Goal: Navigation & Orientation: Find specific page/section

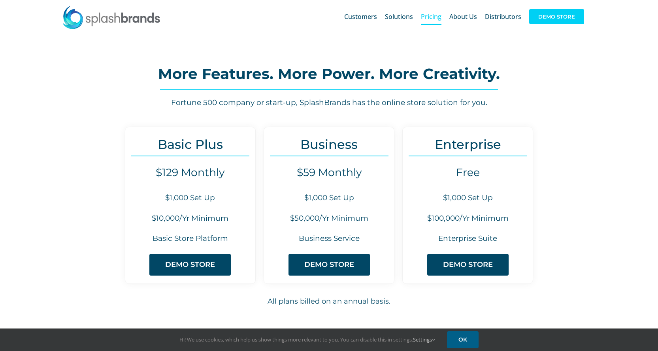
click at [550, 15] on span "DEMO STORE" at bounding box center [556, 16] width 55 height 15
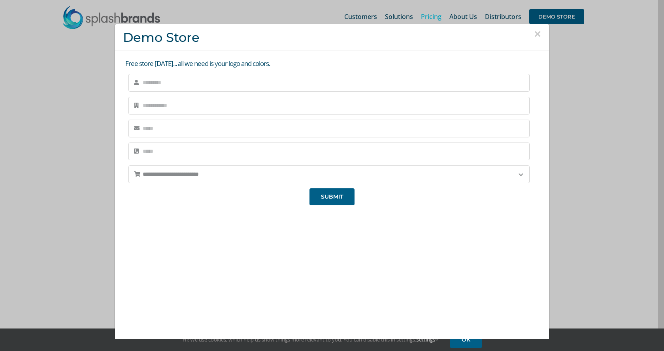
click at [534, 36] on button "×" at bounding box center [537, 34] width 7 height 12
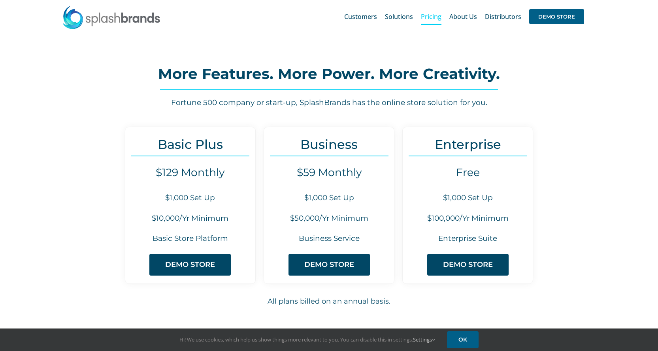
drag, startPoint x: 606, startPoint y: 226, endPoint x: 600, endPoint y: 223, distance: 6.0
click at [600, 223] on div "Basic Plus $129 Monthly $1,000 Set Up $10,000/Yr Minimum Basic Store Platform D…" at bounding box center [328, 225] width 555 height 196
drag, startPoint x: 600, startPoint y: 223, endPoint x: 598, endPoint y: 233, distance: 10.2
click at [598, 233] on div "Basic Plus $129 Monthly $1,000 Set Up $10,000/Yr Minimum Basic Store Platform D…" at bounding box center [328, 225] width 555 height 196
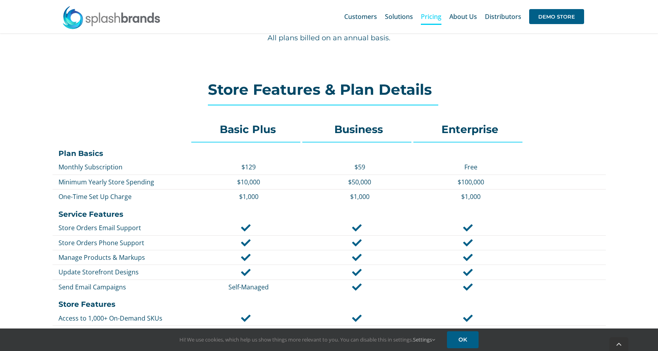
scroll to position [329, 0]
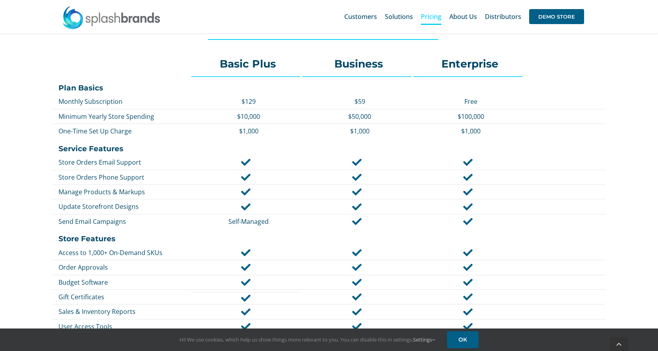
click at [595, 235] on div at bounding box center [537, 233] width 137 height 3
click at [594, 235] on div at bounding box center [537, 233] width 137 height 3
click at [594, 237] on div "Basic Plus Business Enterprise Plan Basics Monthly Subscription $129 $59 Free M…" at bounding box center [328, 307] width 555 height 518
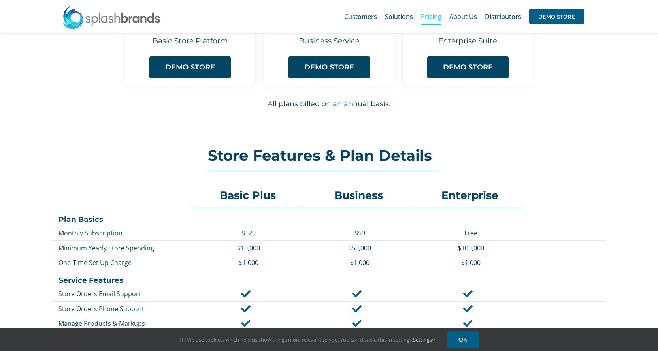
scroll to position [66, 0]
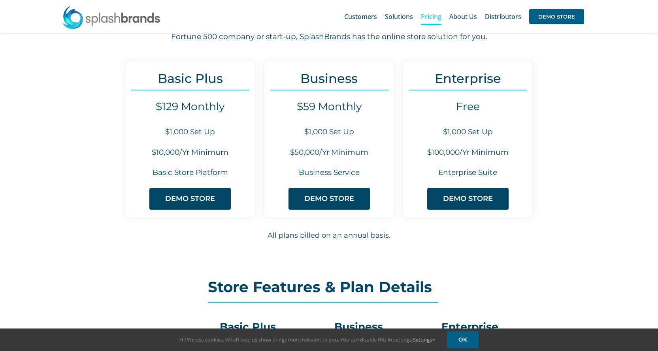
click at [593, 237] on h6 "All plans billed on an annual basis." at bounding box center [329, 235] width 553 height 11
click at [593, 238] on h6 "All plans billed on an annual basis." at bounding box center [329, 235] width 553 height 11
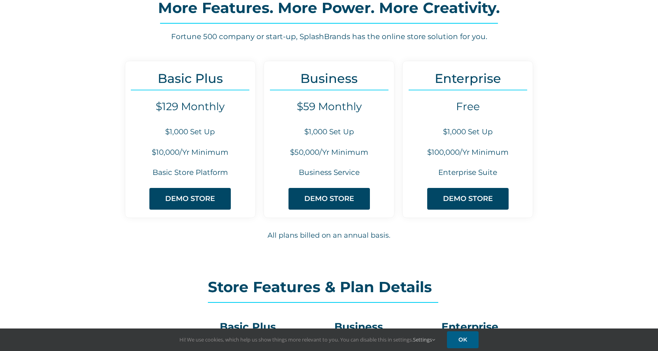
scroll to position [0, 0]
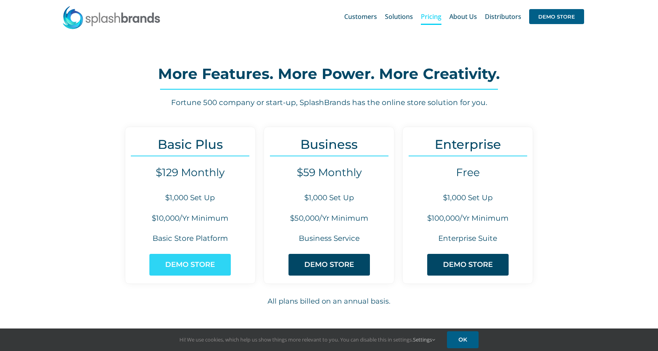
click at [185, 265] on span "DEMO STORE" at bounding box center [190, 265] width 50 height 8
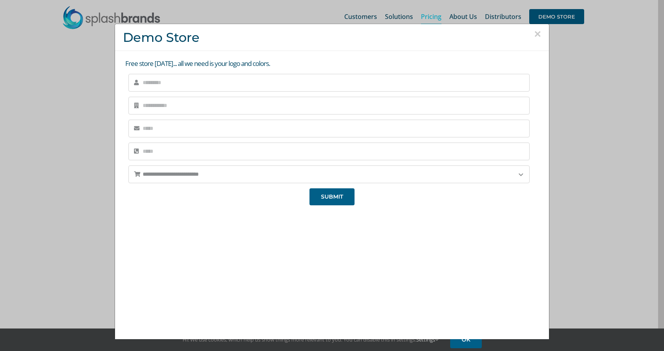
drag, startPoint x: 530, startPoint y: 35, endPoint x: 541, endPoint y: 3, distance: 33.5
click at [534, 32] on button "×" at bounding box center [537, 34] width 7 height 12
